Goal: Book appointment/travel/reservation

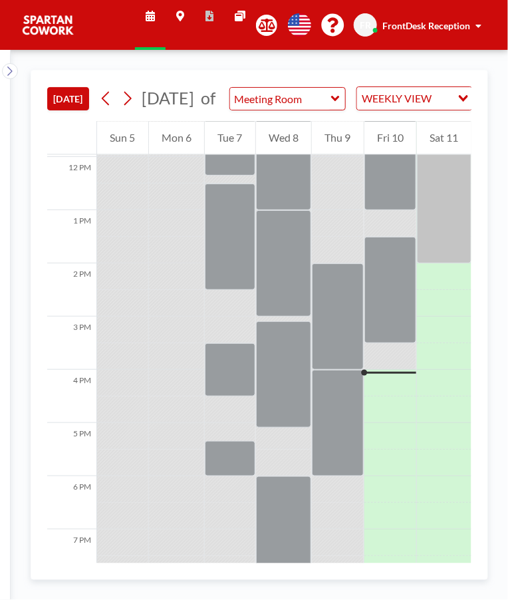
scroll to position [652, 0]
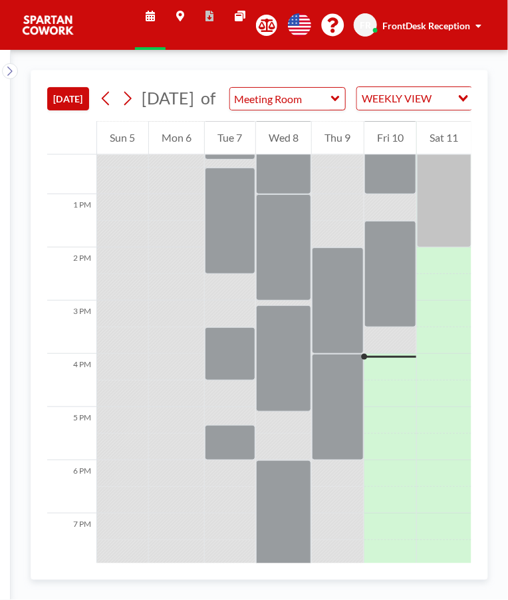
click at [380, 358] on div at bounding box center [391, 357] width 53 height 2
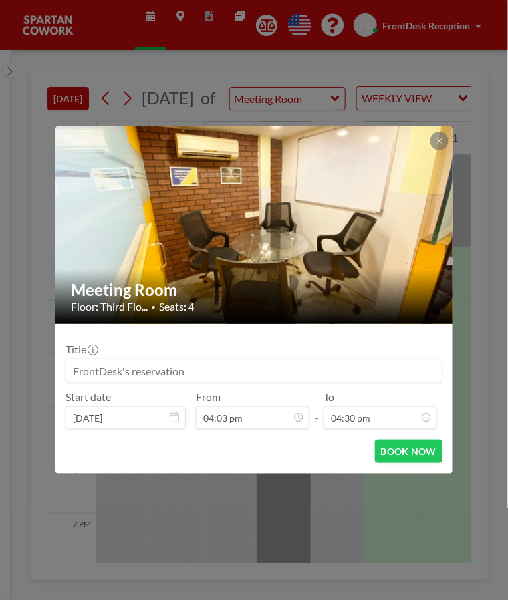
click at [432, 144] on button at bounding box center [440, 141] width 19 height 19
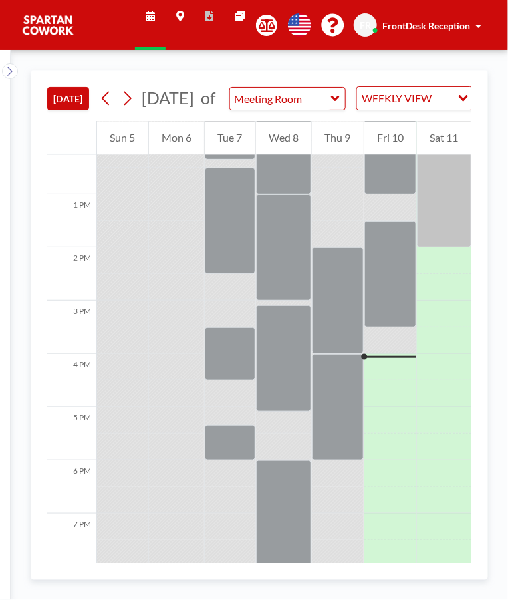
click at [391, 319] on div at bounding box center [391, 274] width 53 height 106
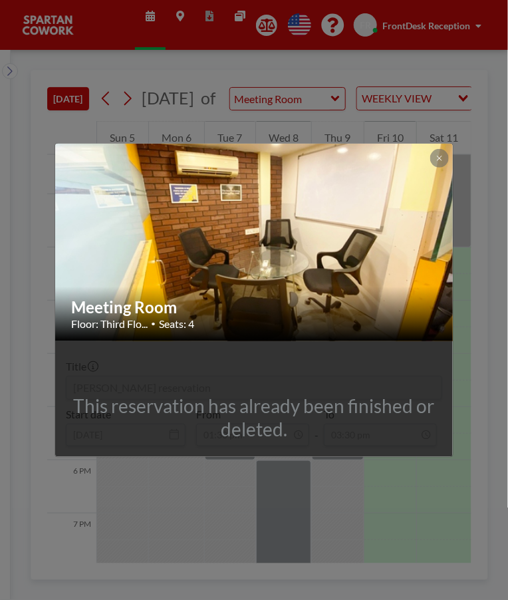
click at [432, 150] on div at bounding box center [440, 158] width 19 height 19
click at [437, 158] on icon at bounding box center [440, 158] width 8 height 8
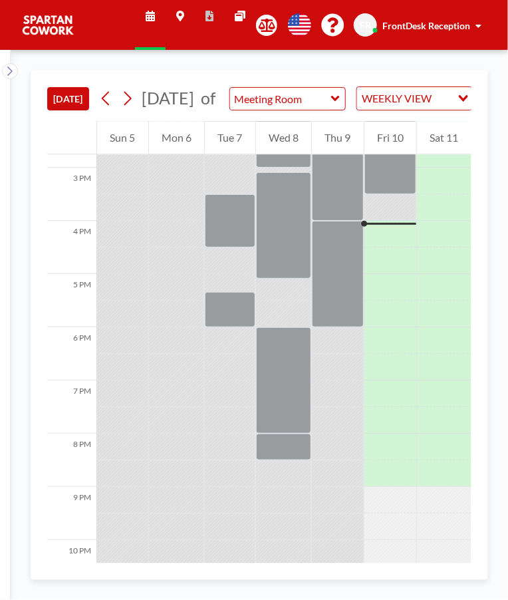
scroll to position [801, 0]
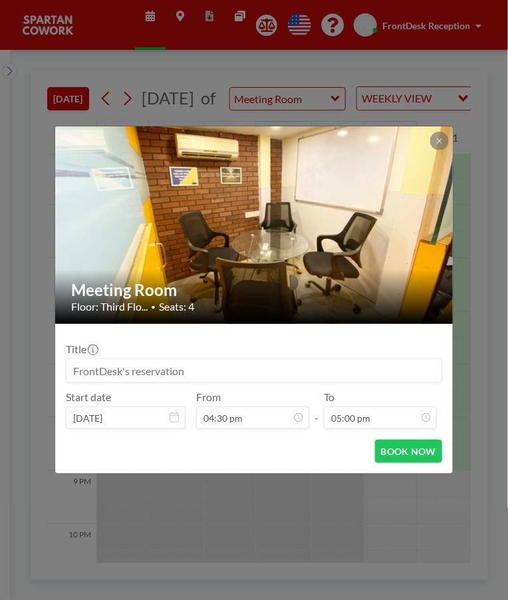
click at [439, 141] on icon at bounding box center [439, 140] width 5 height 5
